Goal: Transaction & Acquisition: Purchase product/service

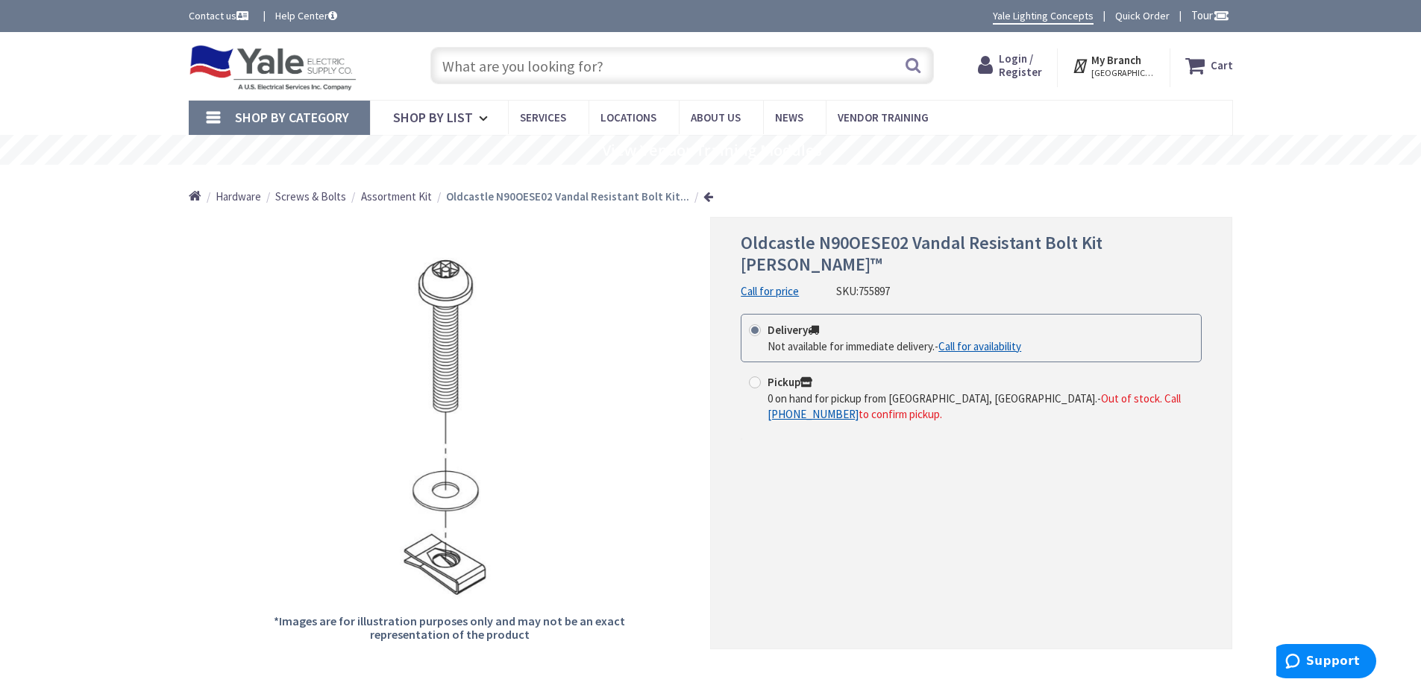
scroll to position [75, 0]
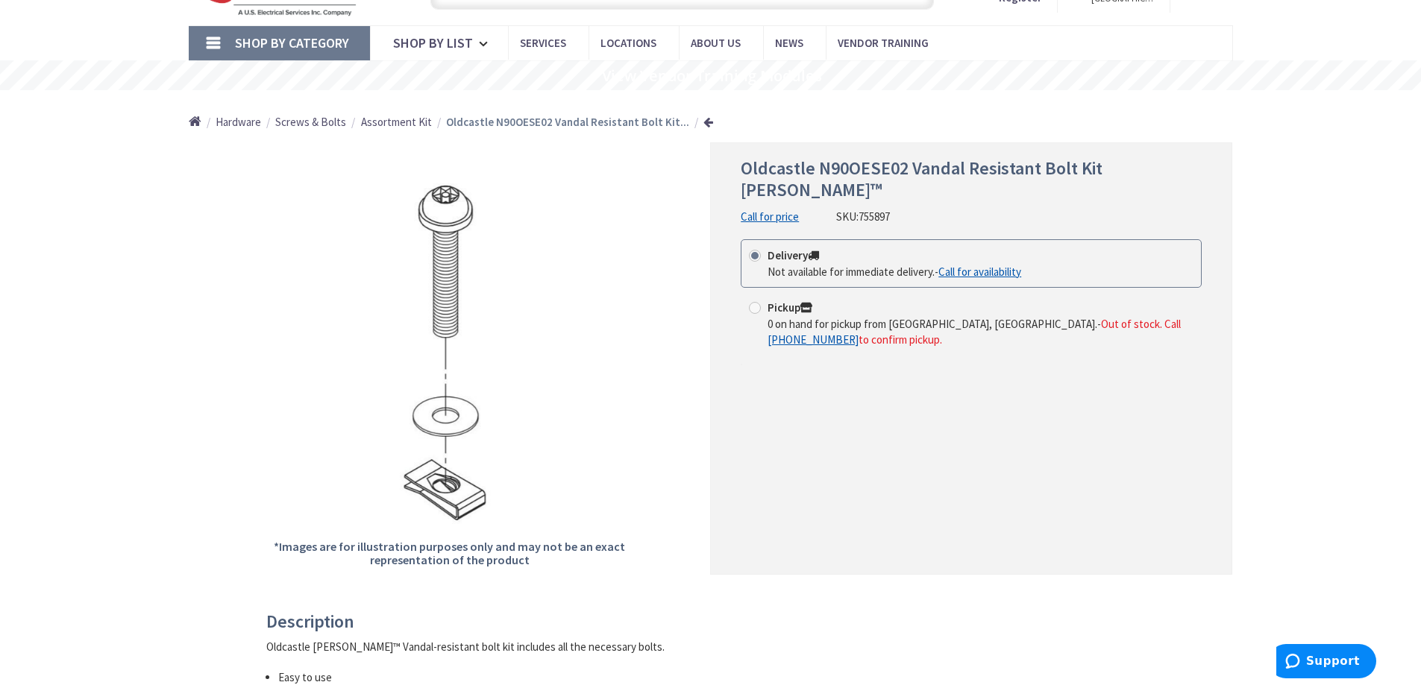
click at [381, 121] on span "Assortment Kit" at bounding box center [396, 122] width 71 height 14
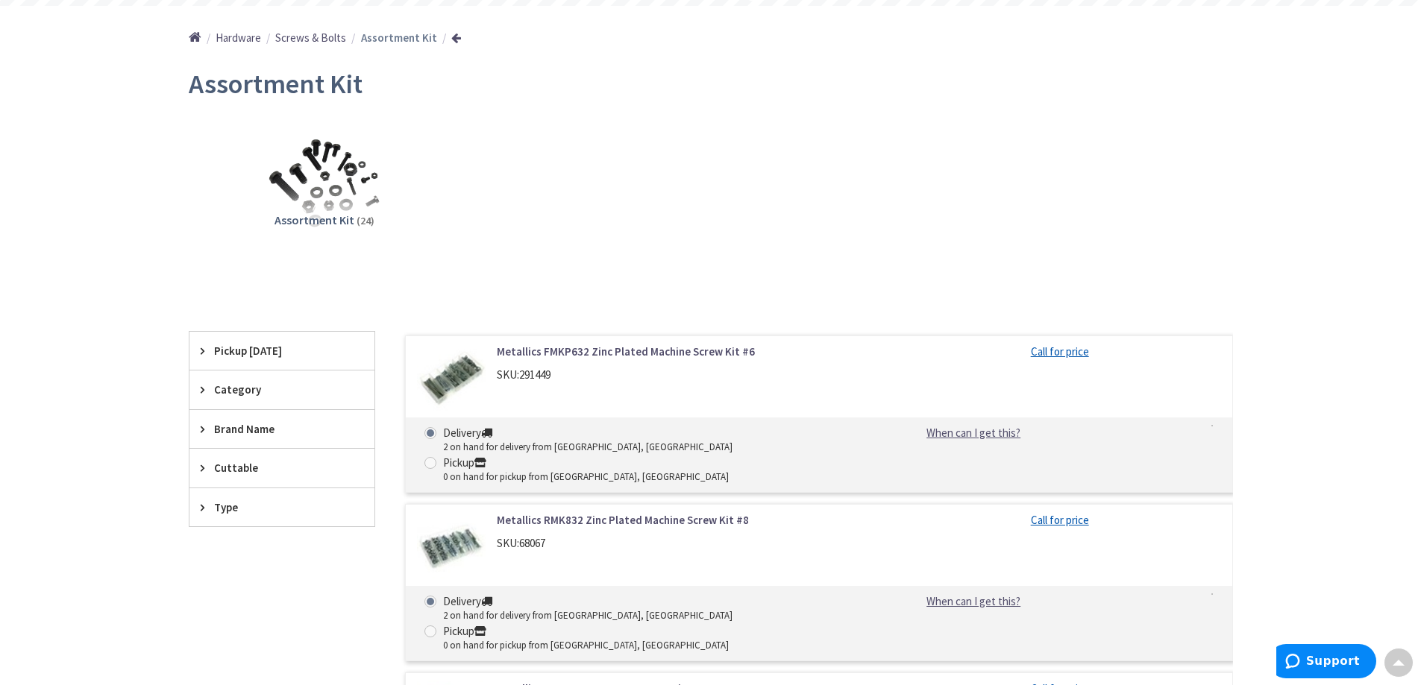
scroll to position [10, 0]
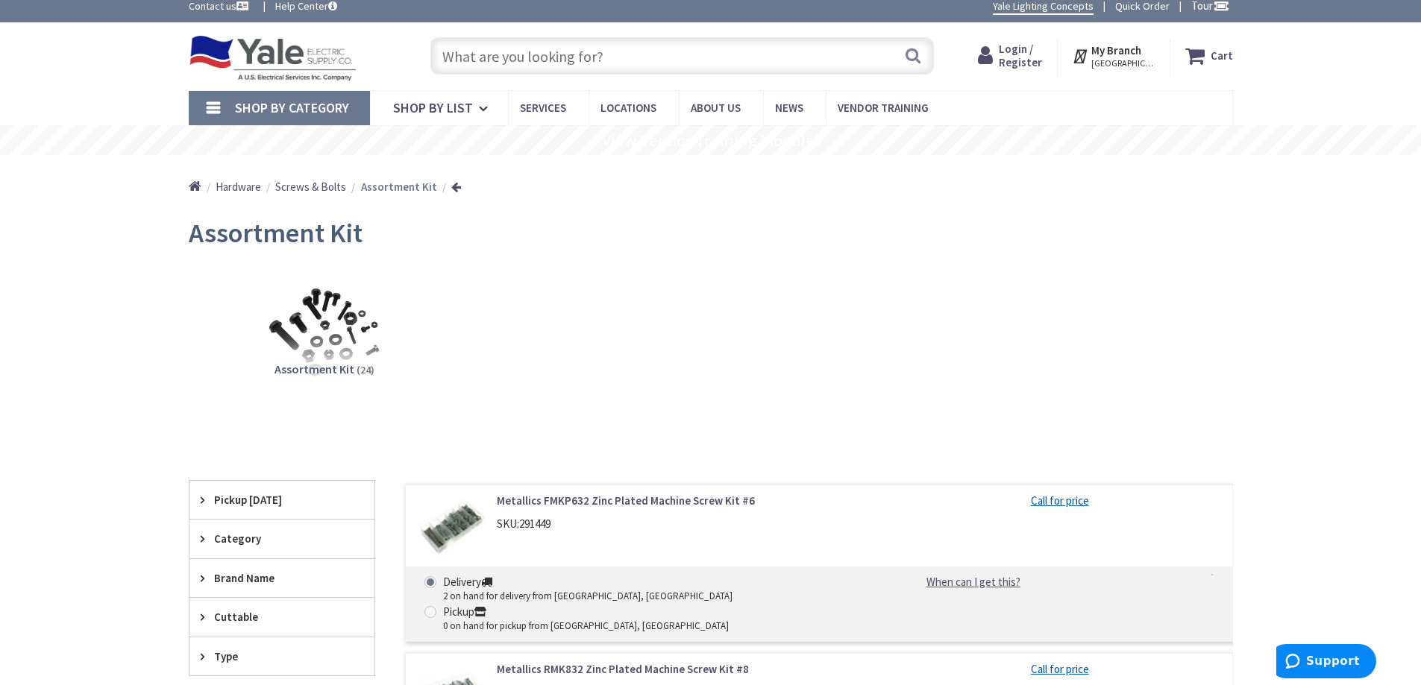
click at [309, 186] on span "Screws & Bolts" at bounding box center [310, 187] width 71 height 14
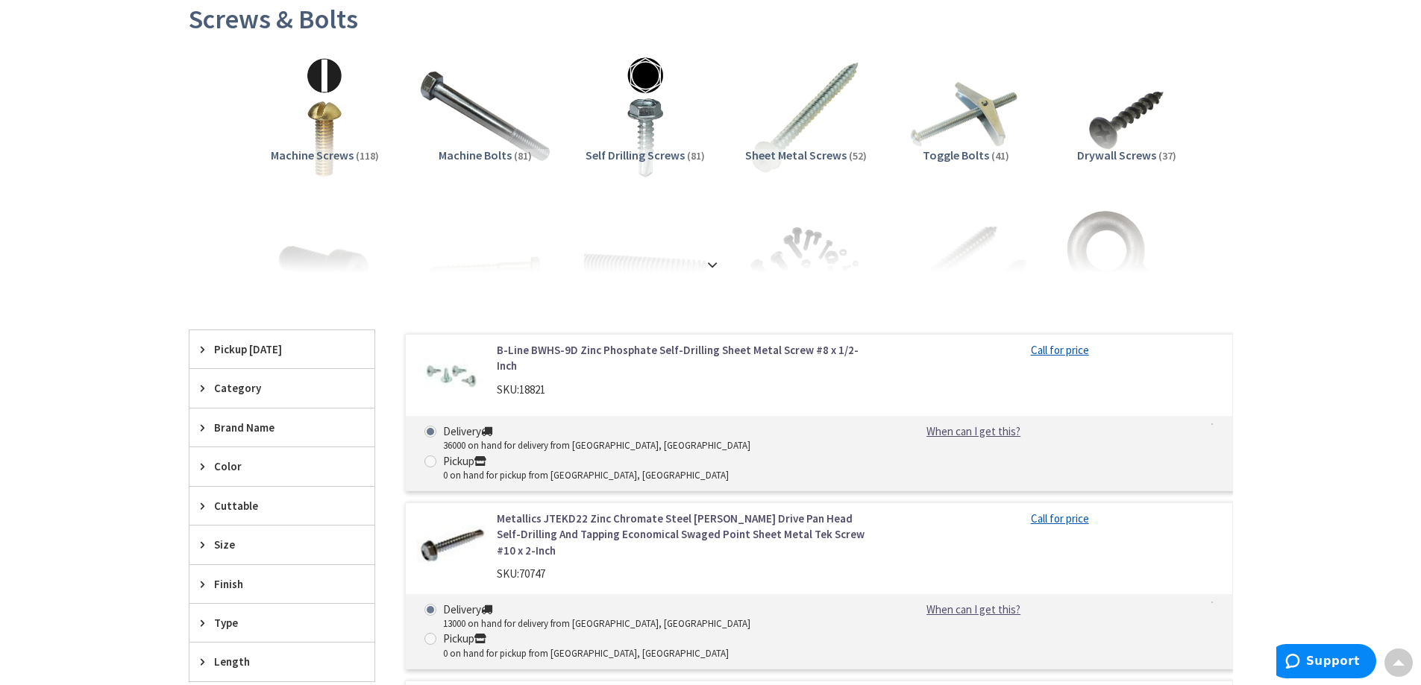
scroll to position [75, 0]
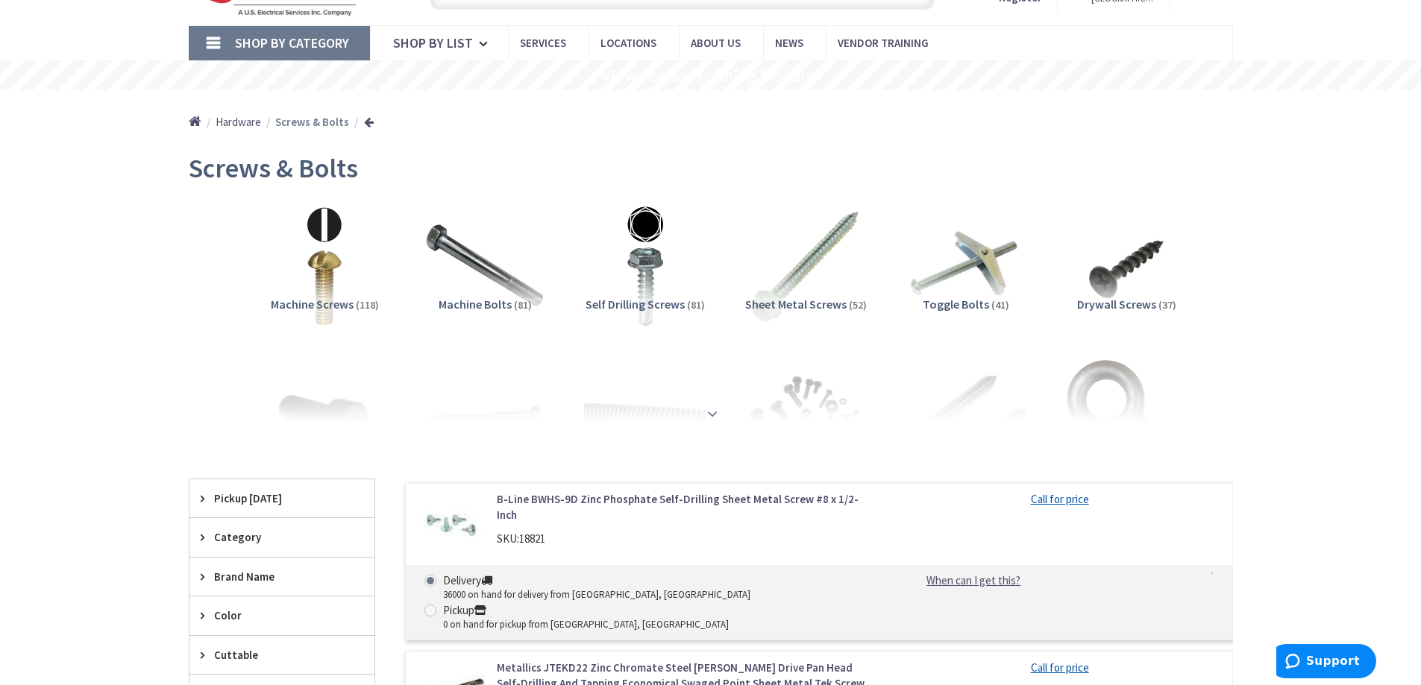
click at [711, 415] on strong at bounding box center [712, 414] width 18 height 16
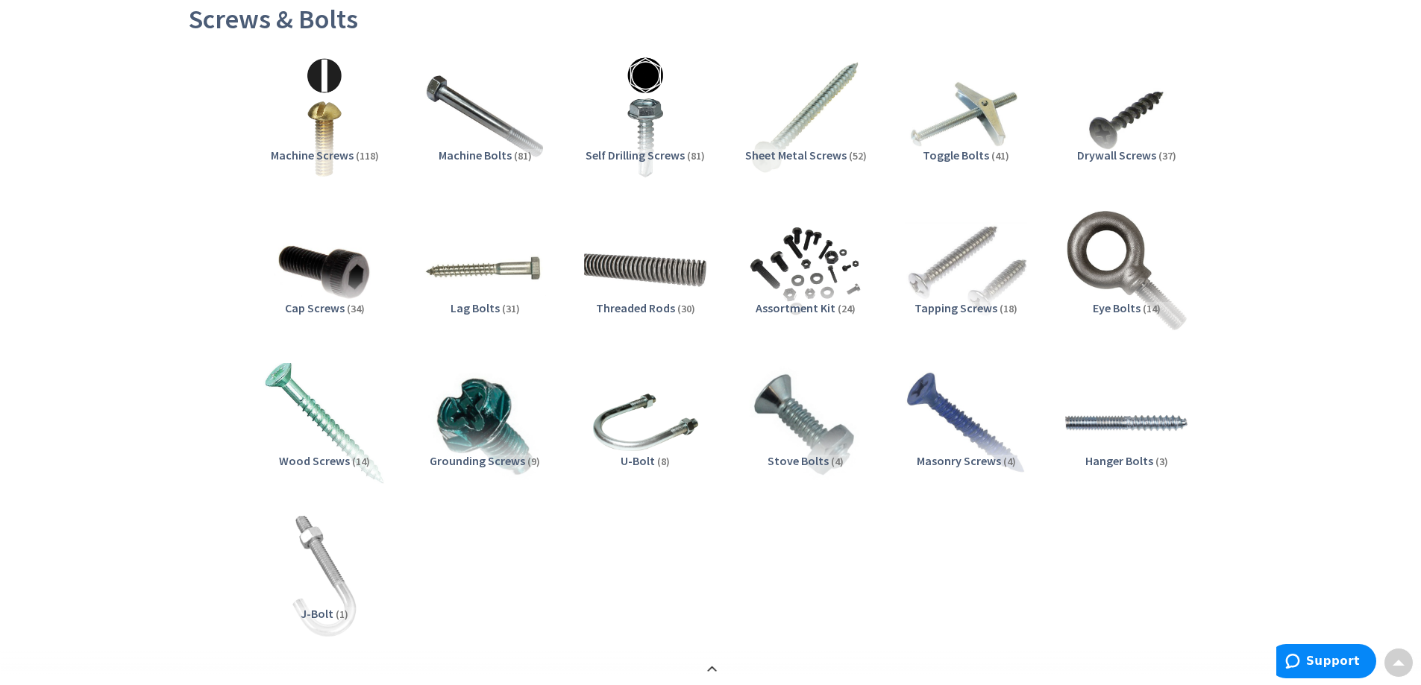
scroll to position [0, 0]
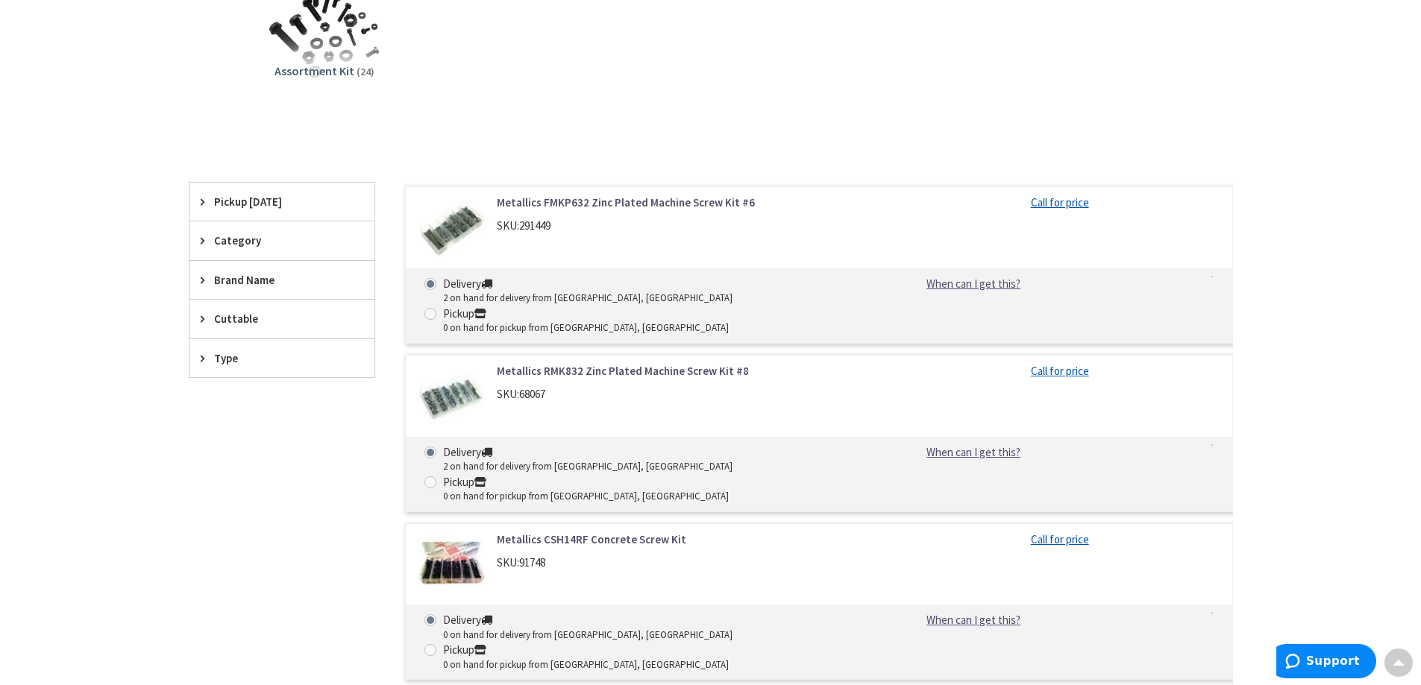
scroll to position [681, 0]
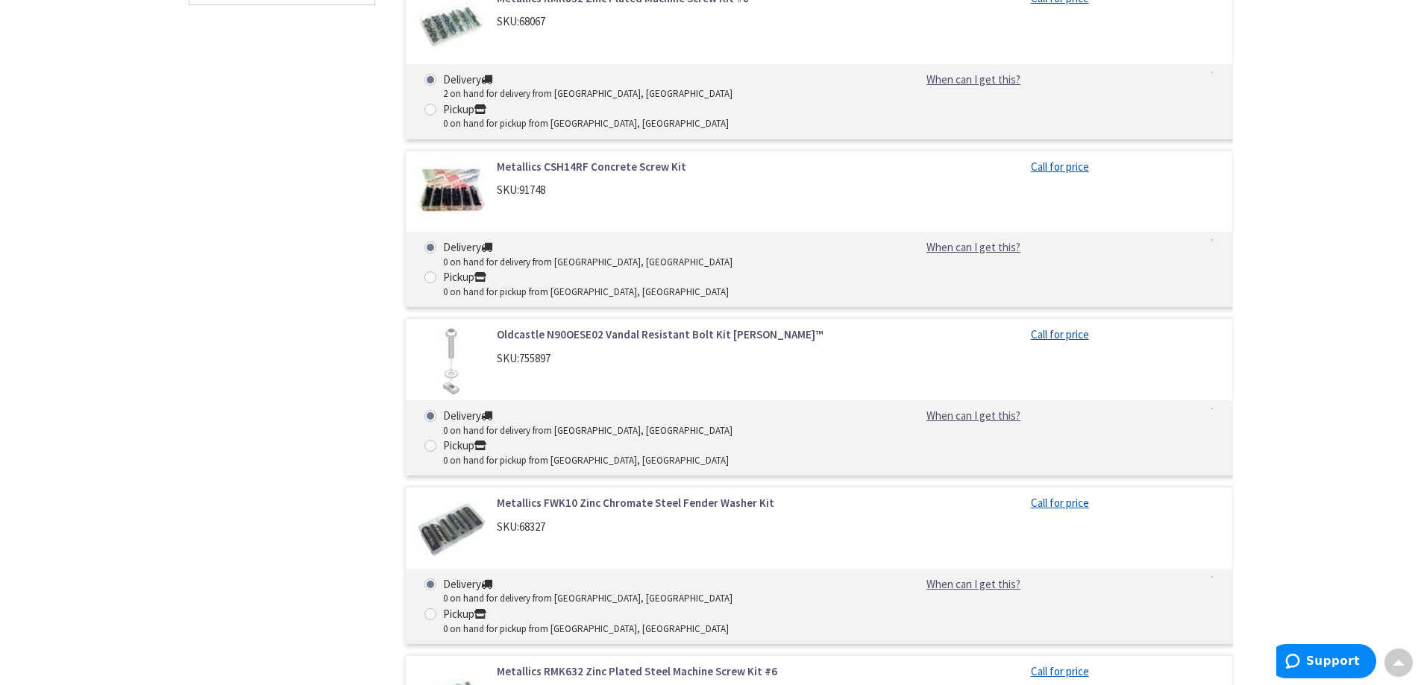
click at [460, 327] on img at bounding box center [451, 361] width 69 height 69
